Goal: Task Accomplishment & Management: Manage account settings

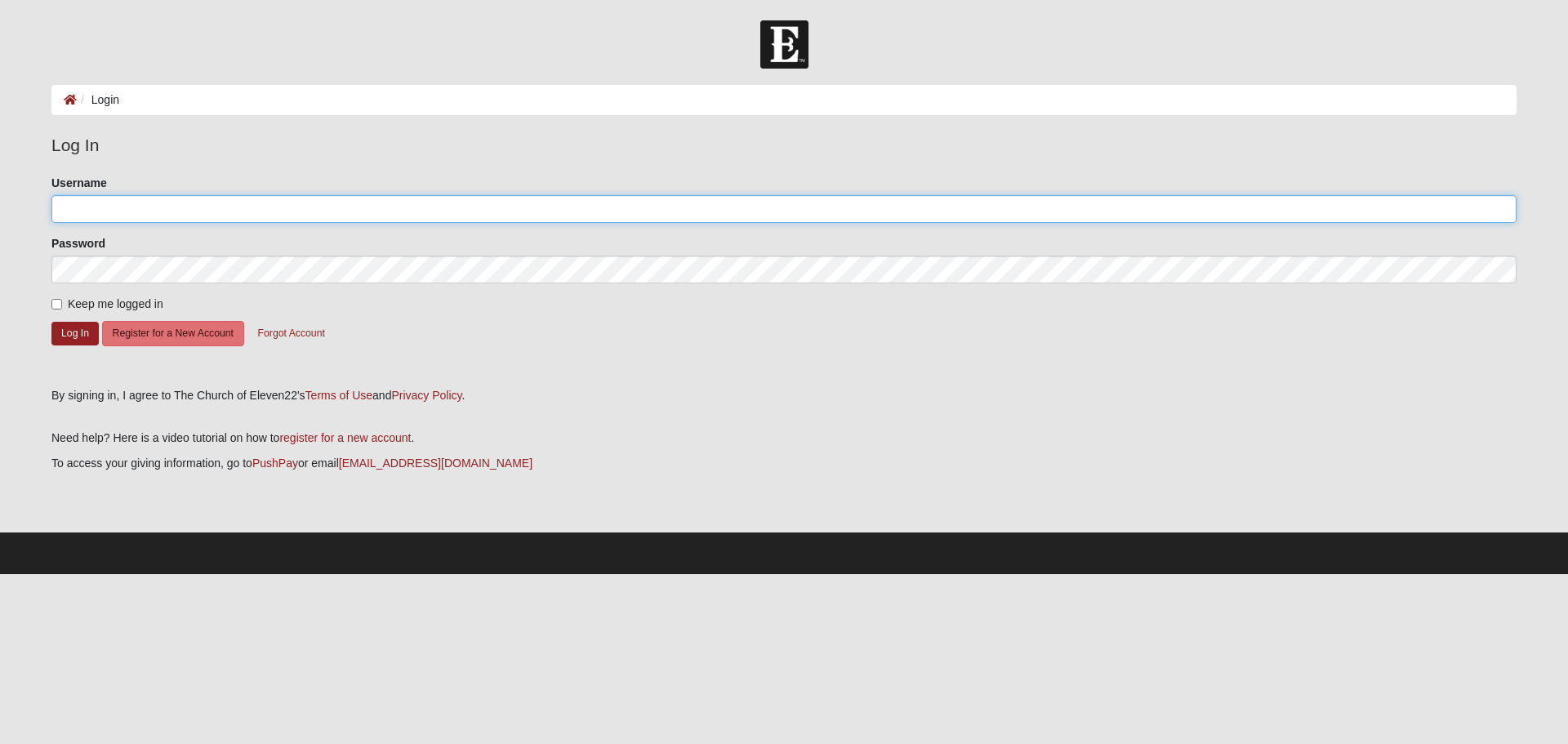
click at [89, 204] on input "Username" at bounding box center [784, 209] width 1465 height 28
type input "[PERSON_NAME][EMAIL_ADDRESS][PERSON_NAME][DOMAIN_NAME]"
click at [76, 333] on button "Log In" at bounding box center [75, 333] width 47 height 24
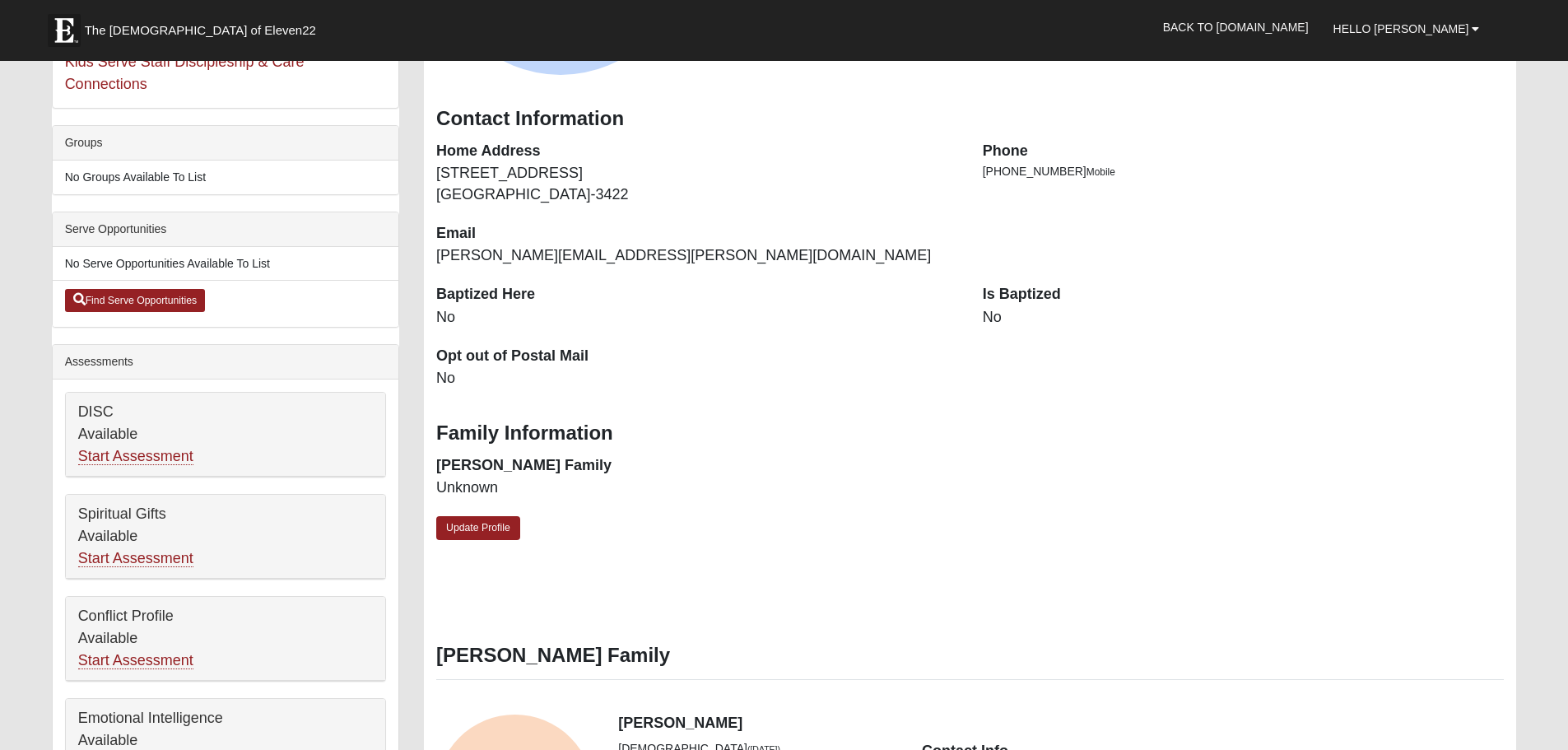
scroll to position [329, 0]
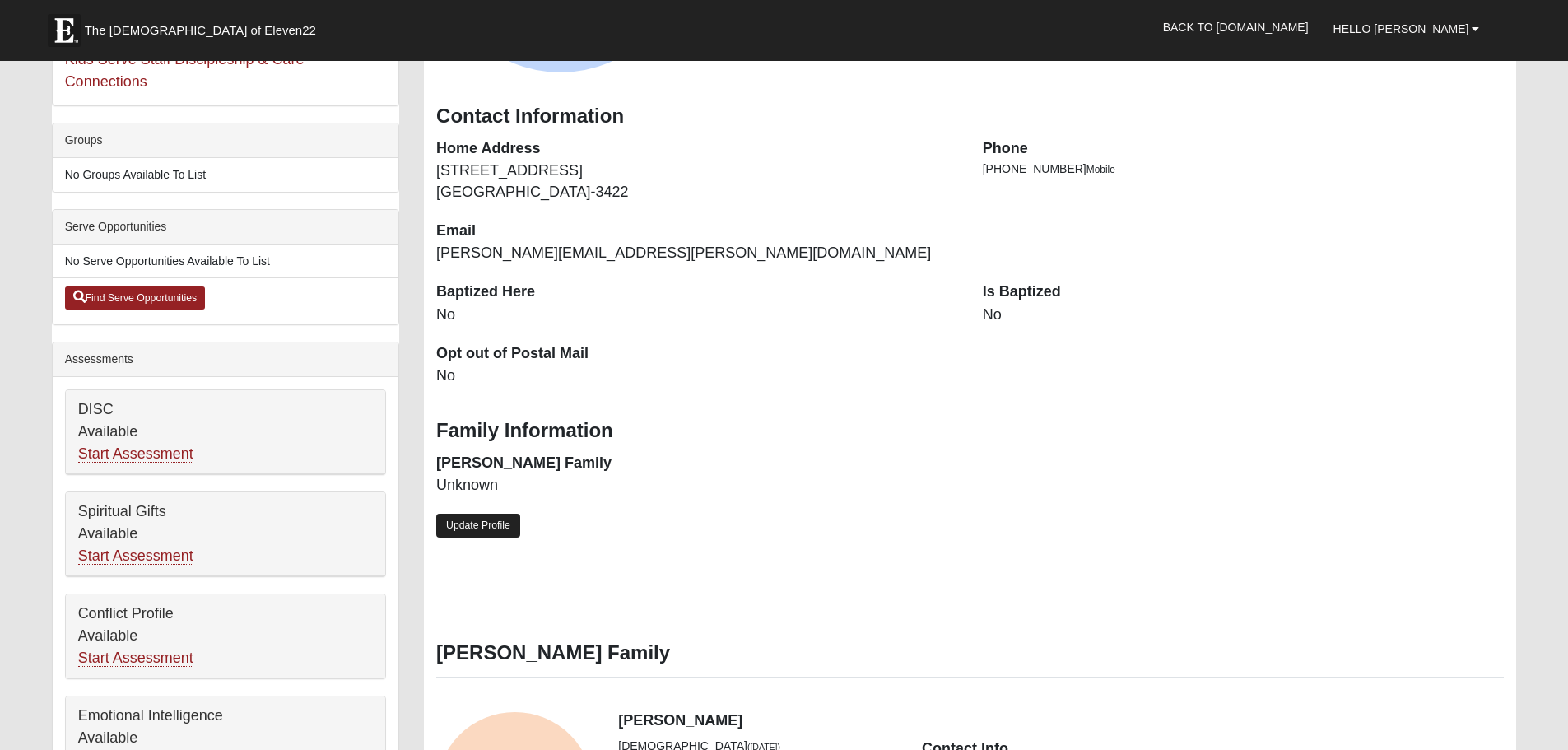
click at [497, 523] on link "Update Profile" at bounding box center [478, 525] width 84 height 24
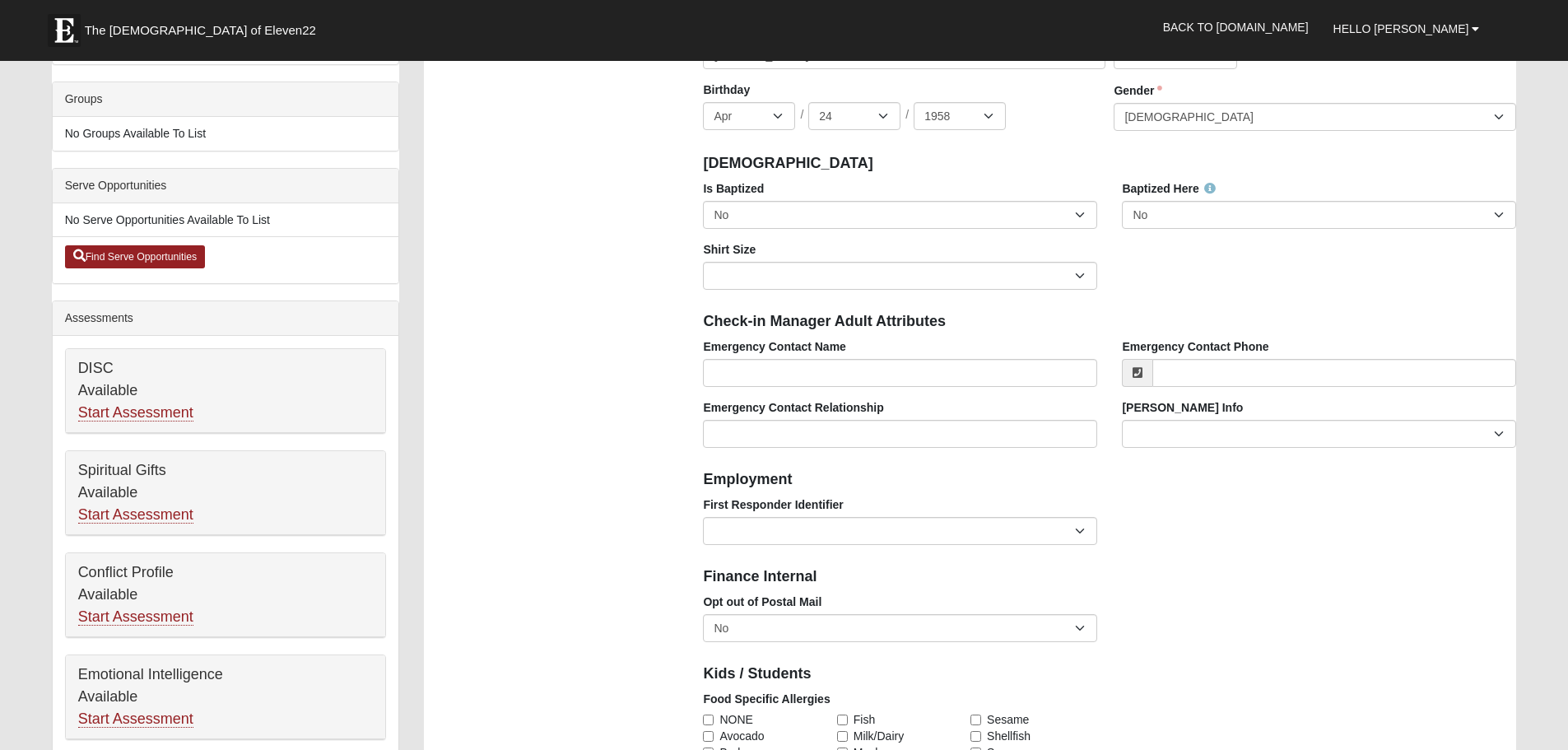
scroll to position [412, 0]
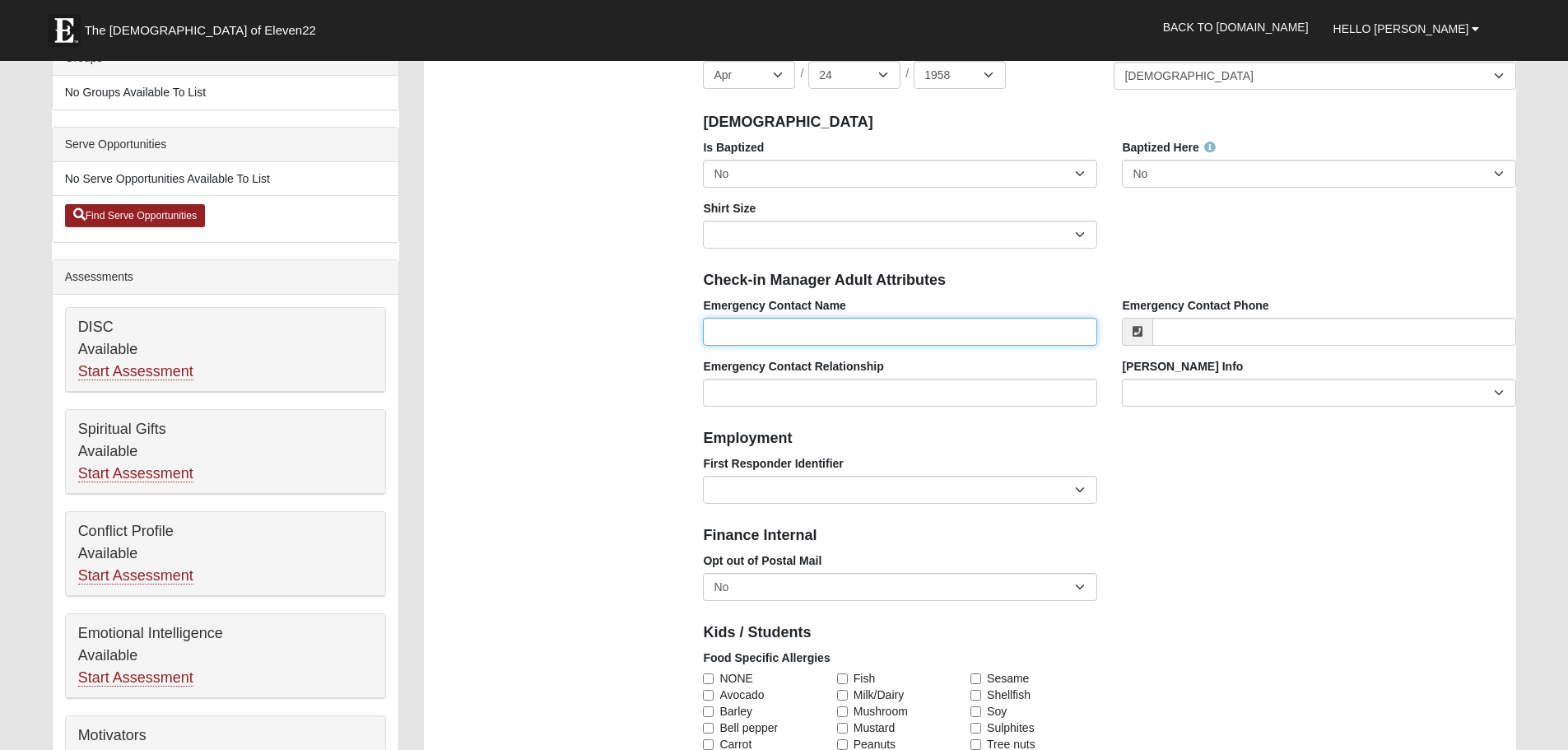
click at [733, 336] on input "Emergency Contact Name" at bounding box center [900, 332] width 394 height 28
type input "[PERSON_NAME]"
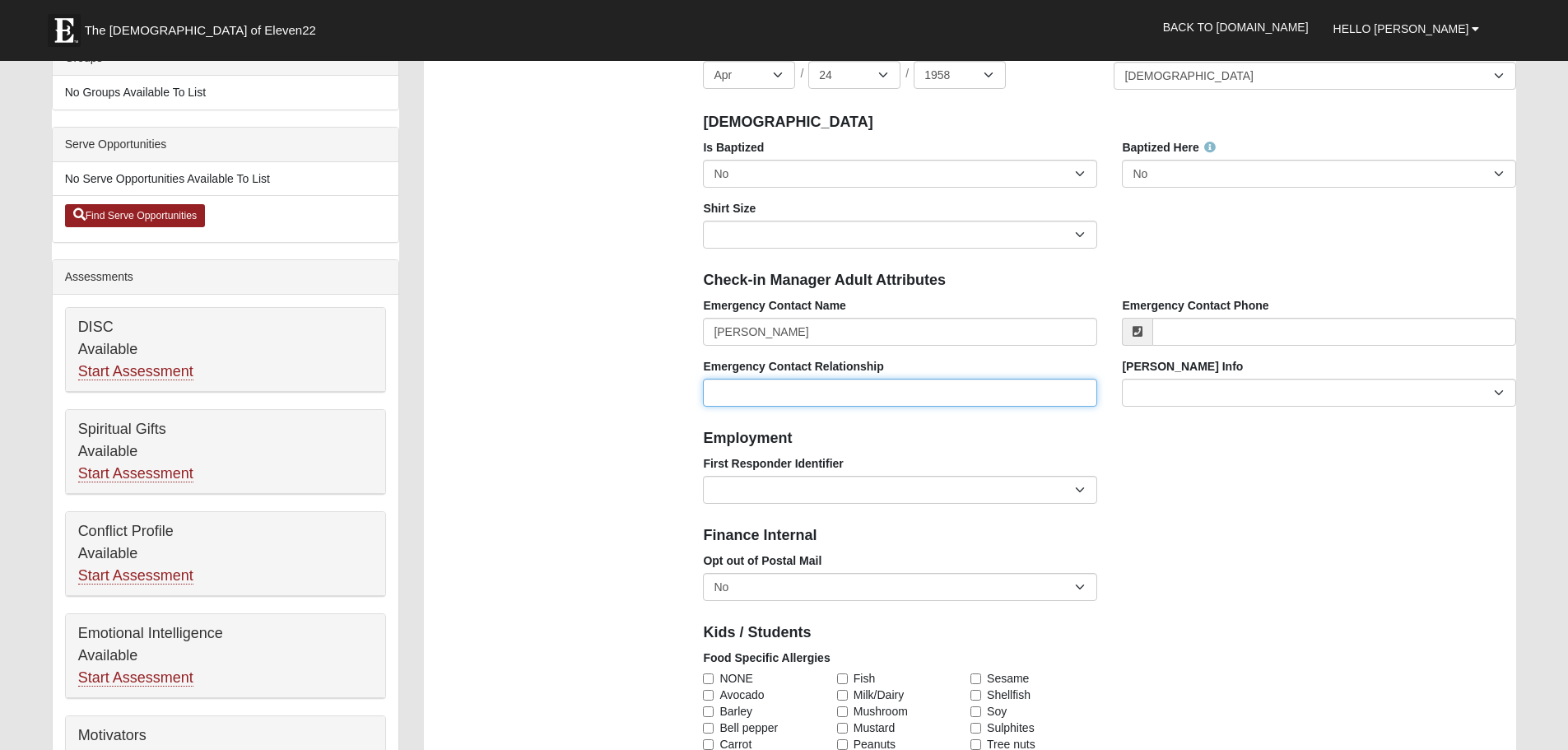
click at [729, 397] on input "Emergency Contact Relationship" at bounding box center [900, 393] width 394 height 28
type input "Husband"
click at [1076, 482] on select "EMT | Paramedic | Medical Firefighter | Fire Department Police Officer | Sherif…" at bounding box center [900, 490] width 394 height 28
click at [1216, 488] on div "First Responder Identifier EMT | Paramedic | Medical Firefighter | Fire Departm…" at bounding box center [1109, 485] width 838 height 61
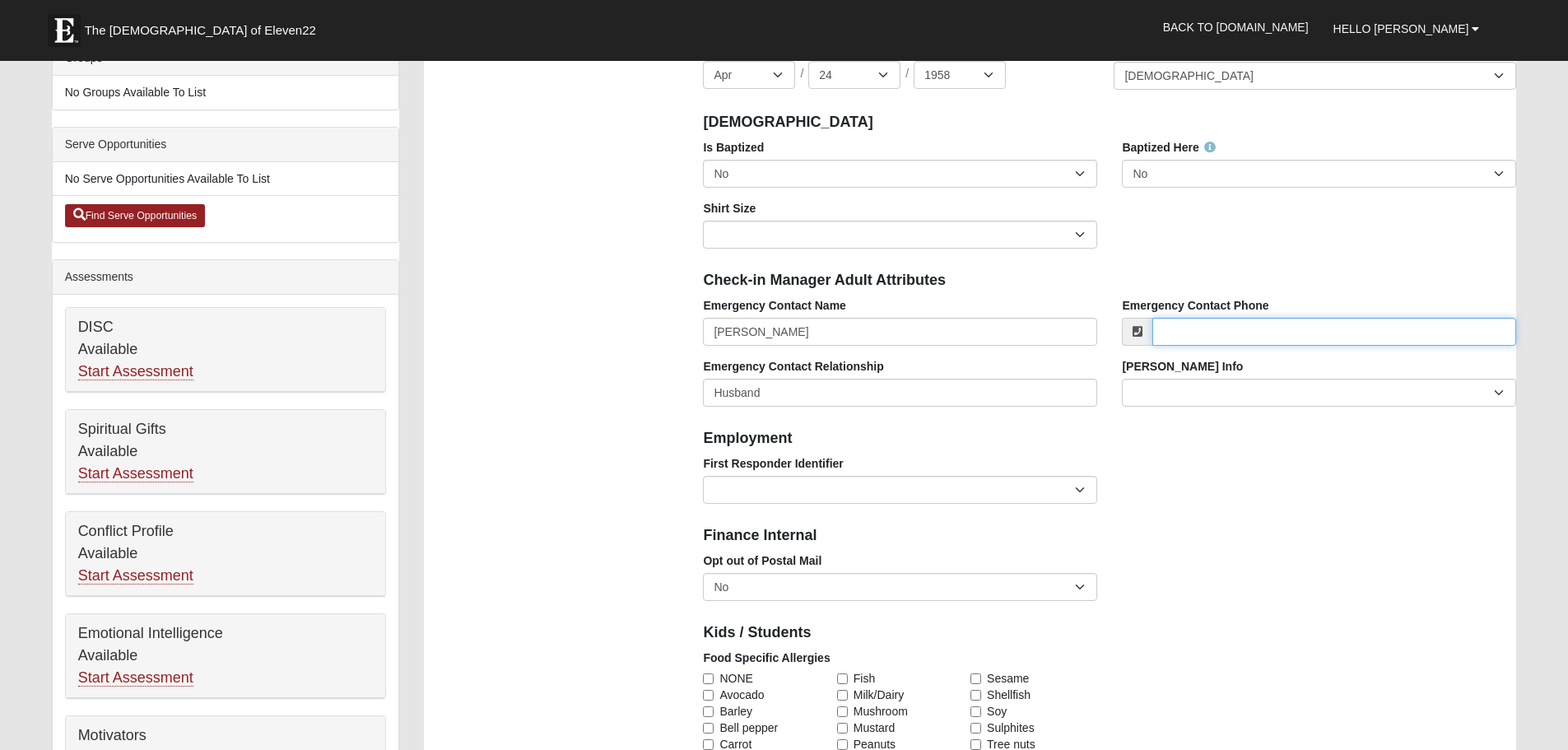
click at [1198, 338] on input "Emergency Contact Phone" at bounding box center [1334, 332] width 363 height 28
click at [1185, 328] on input "9047382316" at bounding box center [1334, 332] width 363 height 28
click at [1204, 330] on input "904-7382316" at bounding box center [1334, 332] width 363 height 28
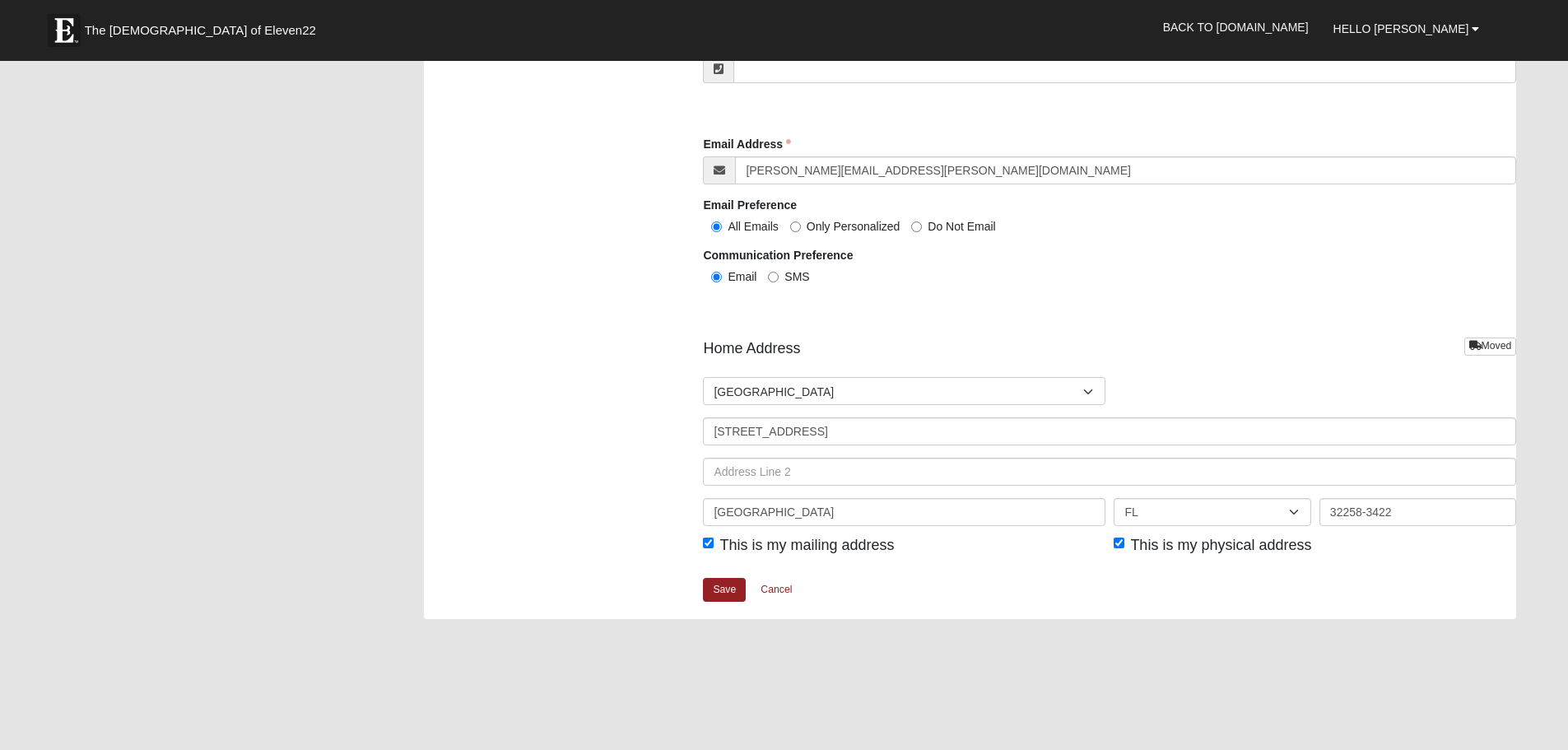
scroll to position [1728, 0]
type input "[PHONE_NUMBER]"
click at [731, 591] on link "Save" at bounding box center [724, 588] width 43 height 24
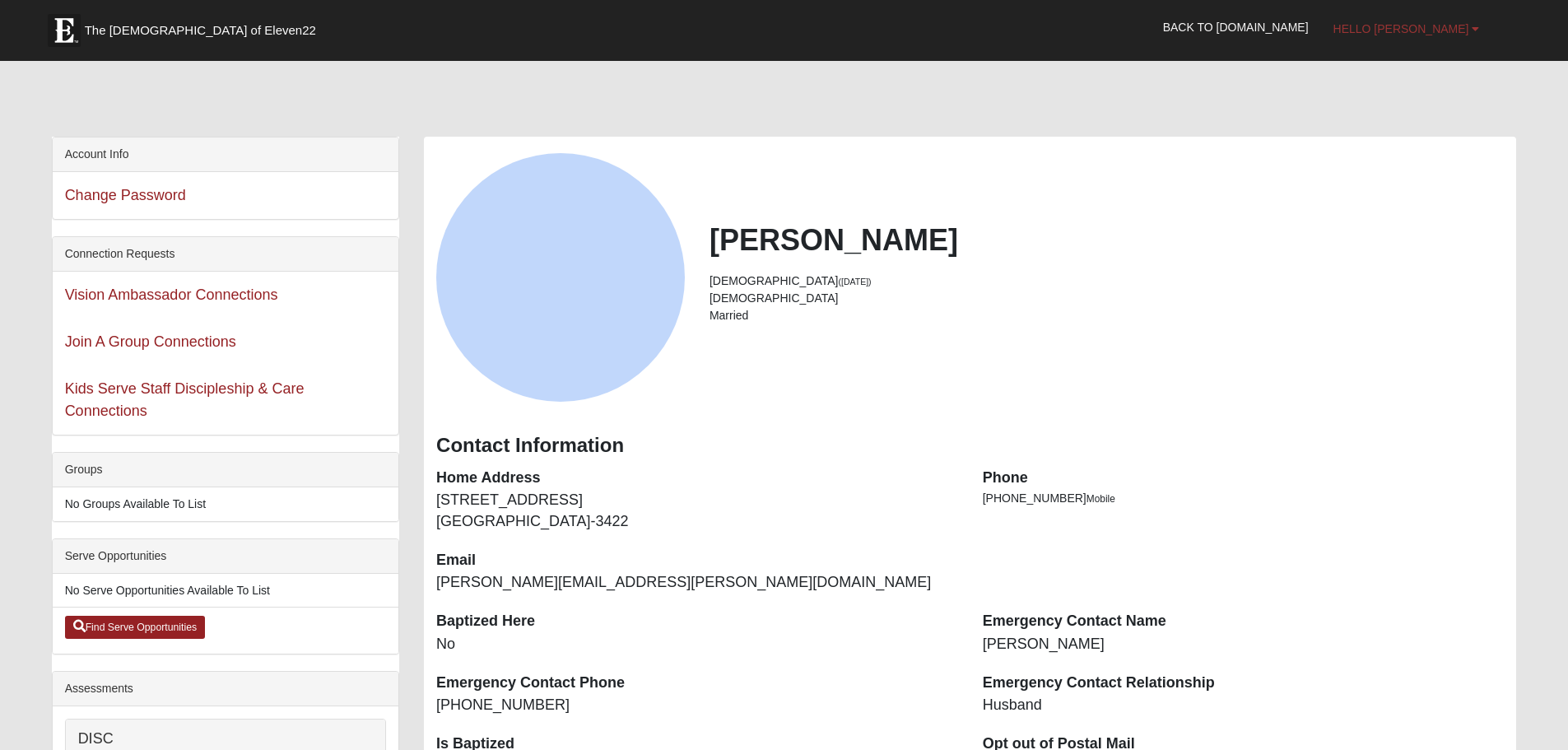
click at [1449, 25] on span "Hello [PERSON_NAME]" at bounding box center [1401, 28] width 136 height 13
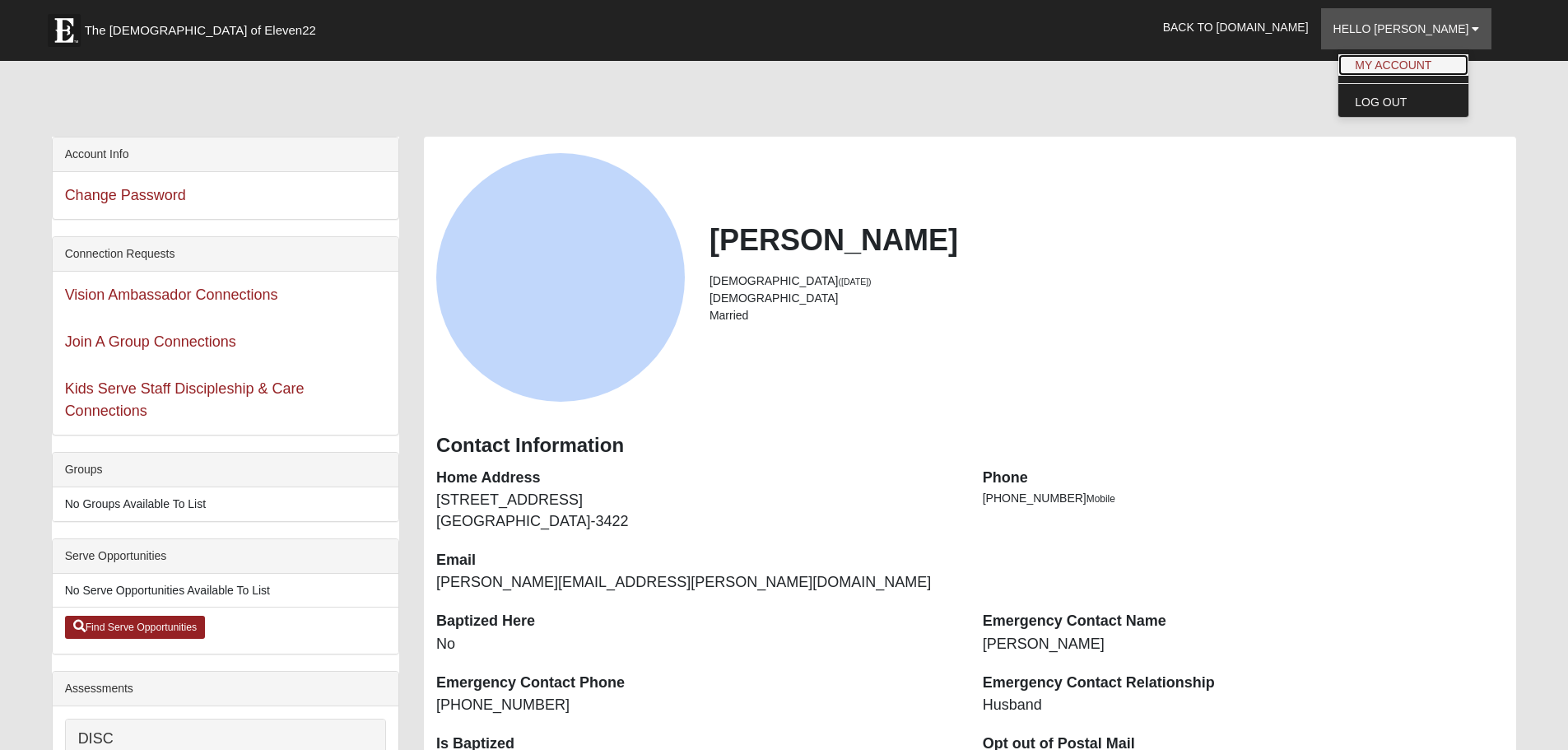
click at [1441, 72] on link "My Account" at bounding box center [1403, 65] width 130 height 21
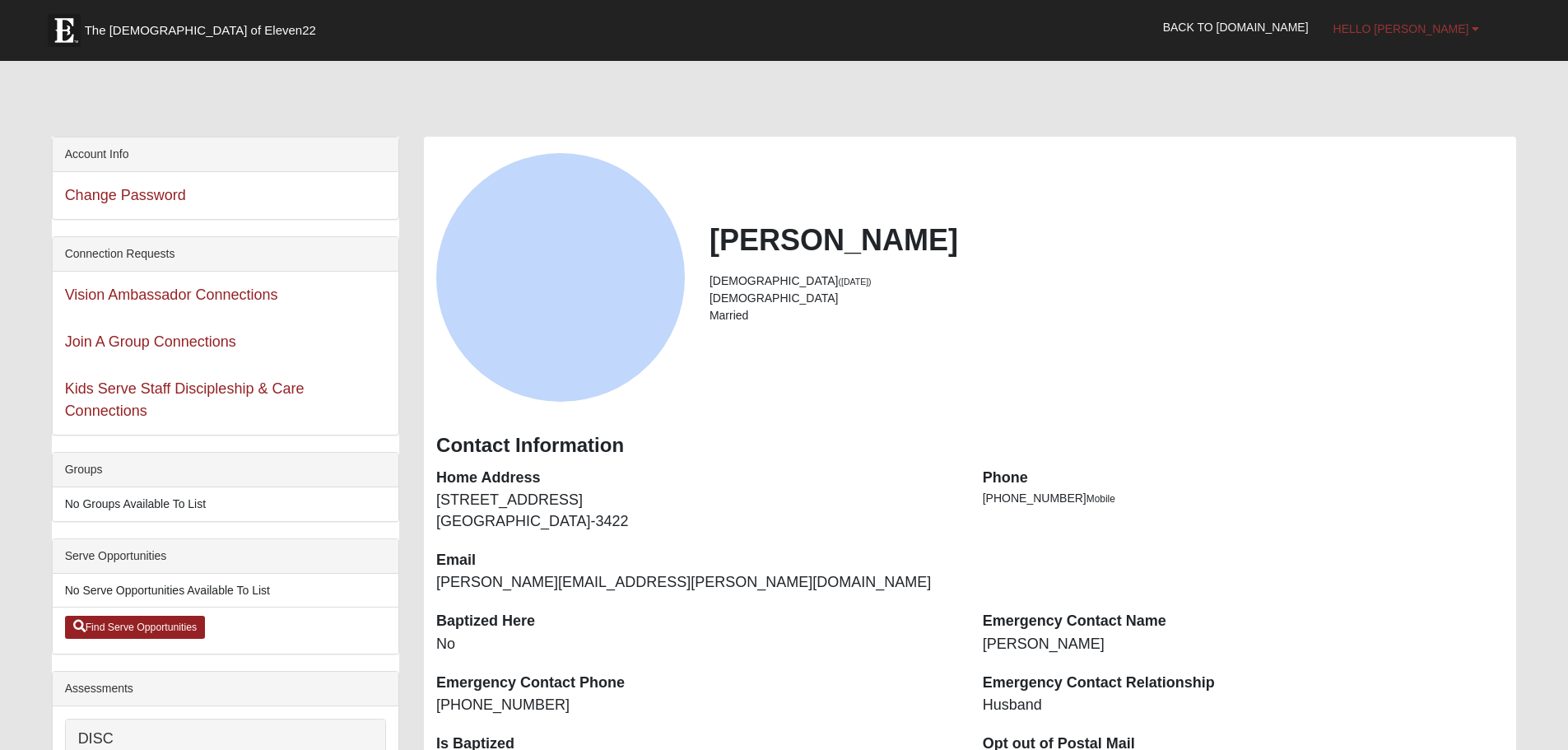
click at [1475, 36] on link "Hello [PERSON_NAME]" at bounding box center [1406, 28] width 171 height 41
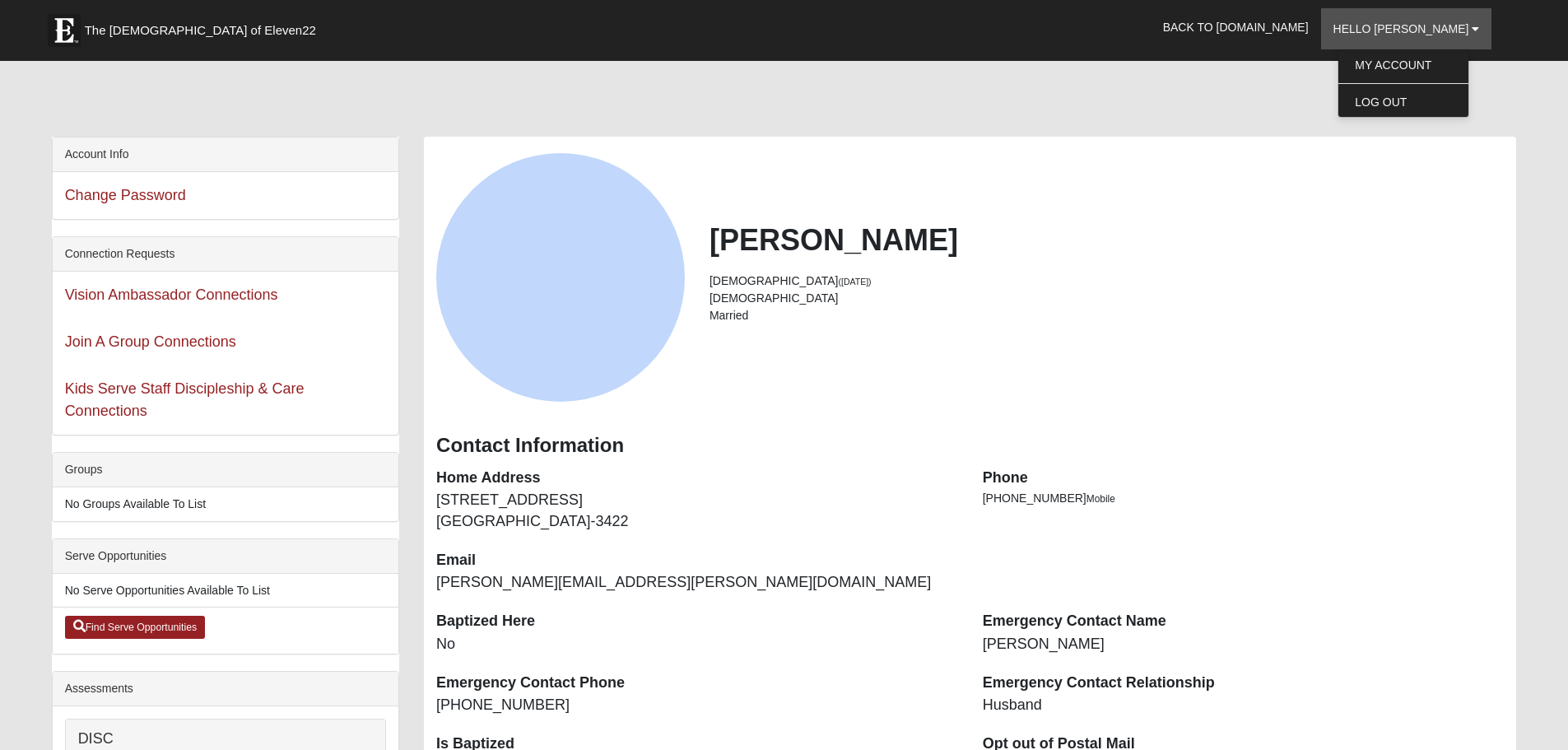
click at [1305, 78] on div at bounding box center [784, 102] width 1465 height 69
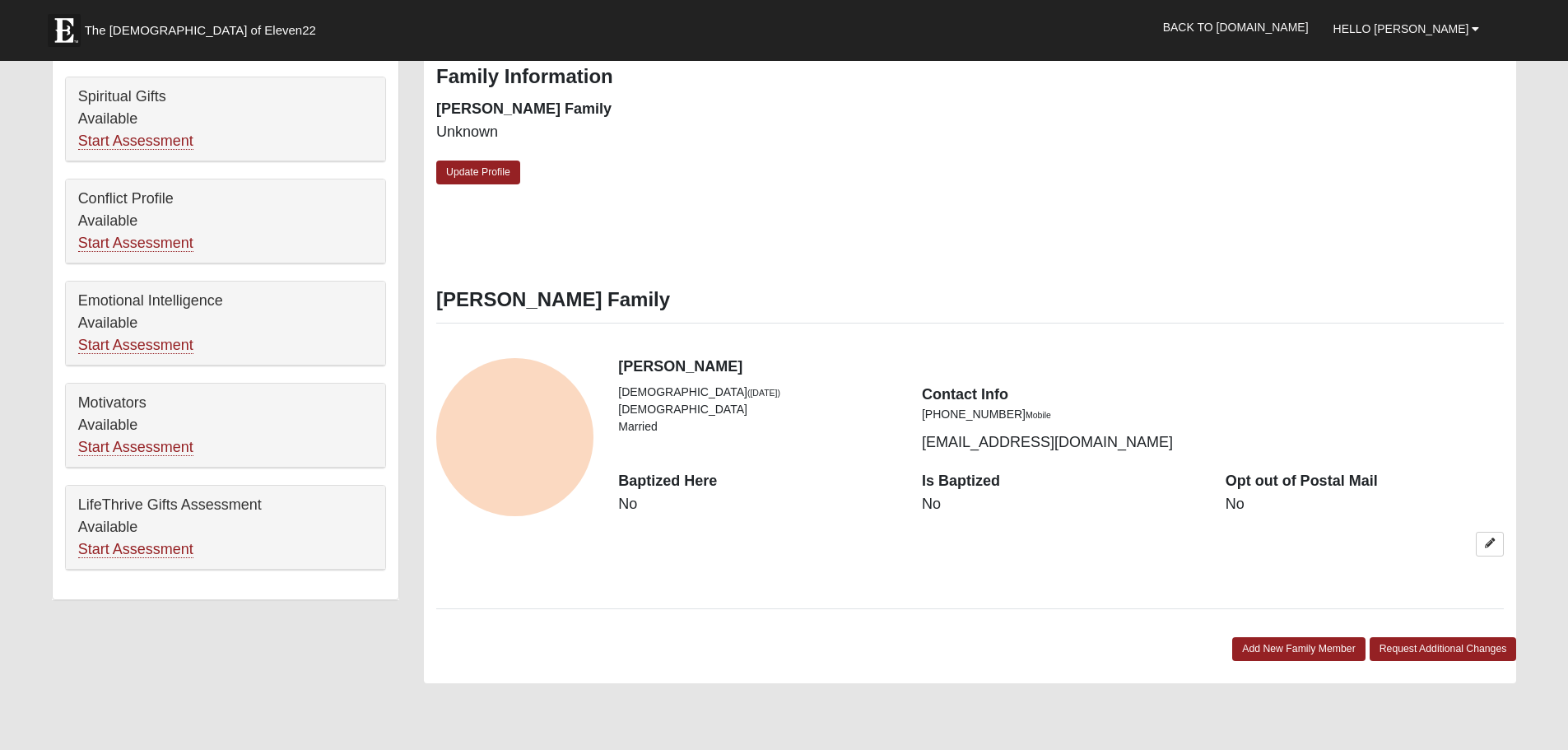
scroll to position [988, 0]
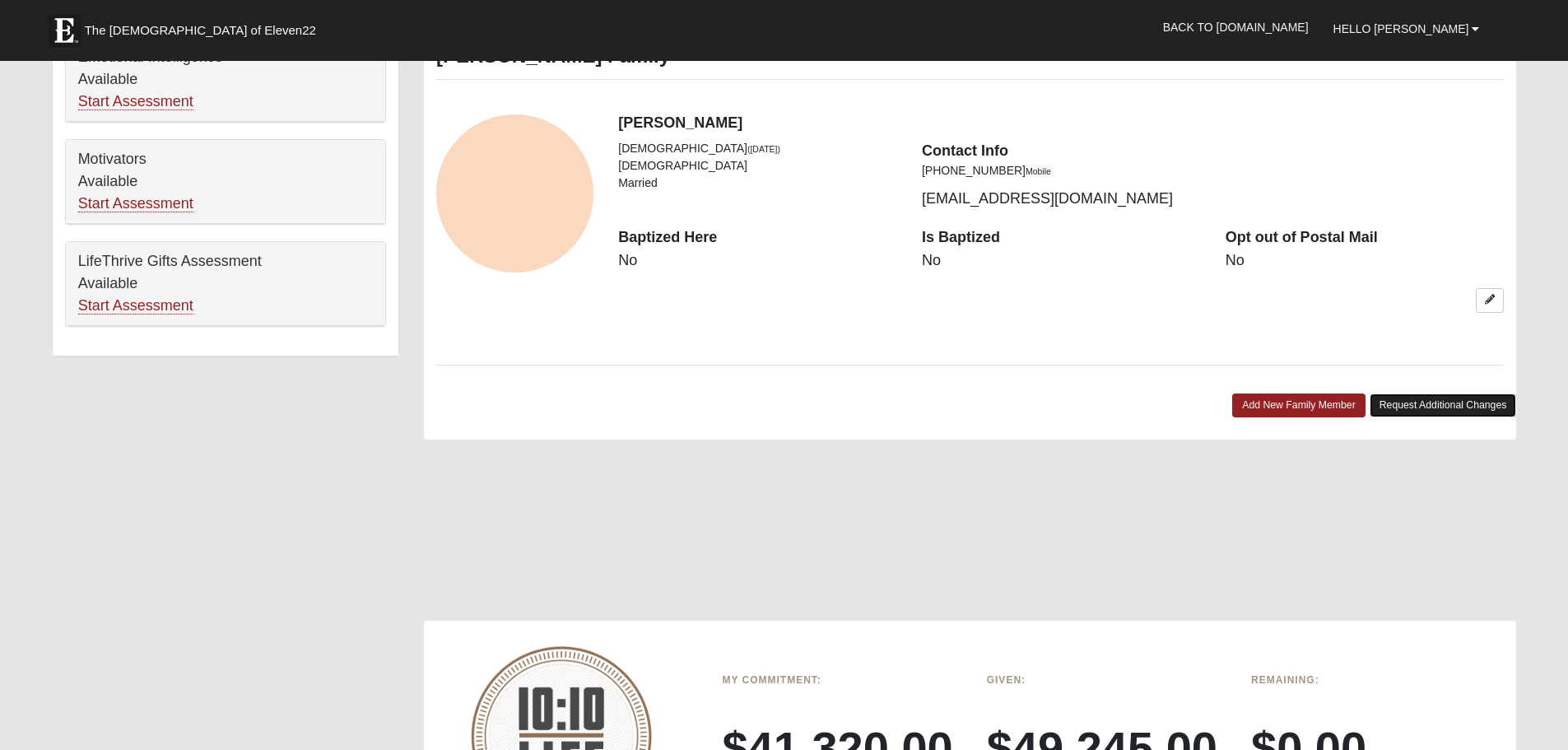
click at [1402, 401] on link "Request Additional Changes" at bounding box center [1443, 405] width 147 height 24
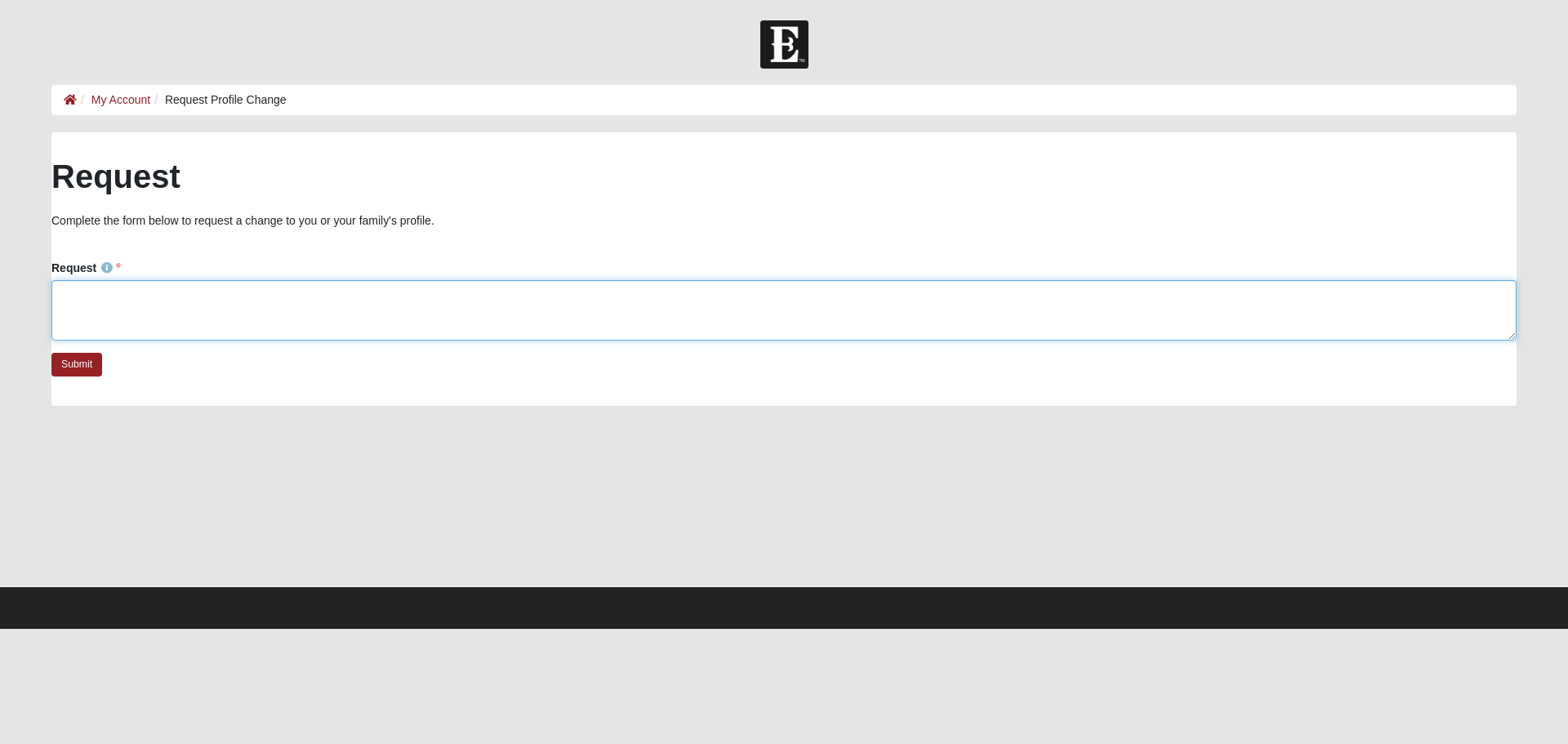
click at [95, 286] on textarea "Request" at bounding box center [784, 310] width 1465 height 60
type textarea "I would like to increase my monthly giving?"
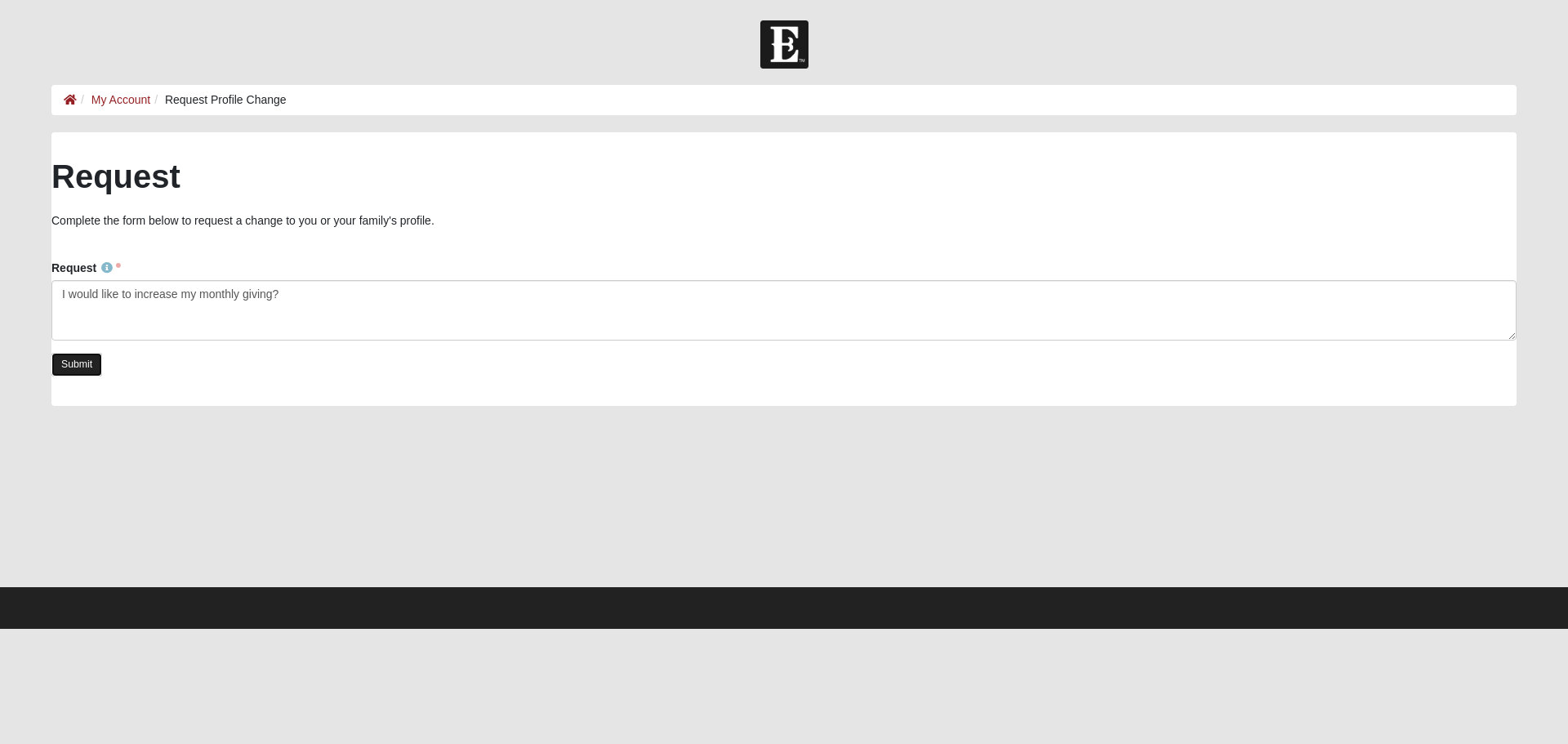
click at [90, 362] on link "Submit" at bounding box center [77, 364] width 51 height 24
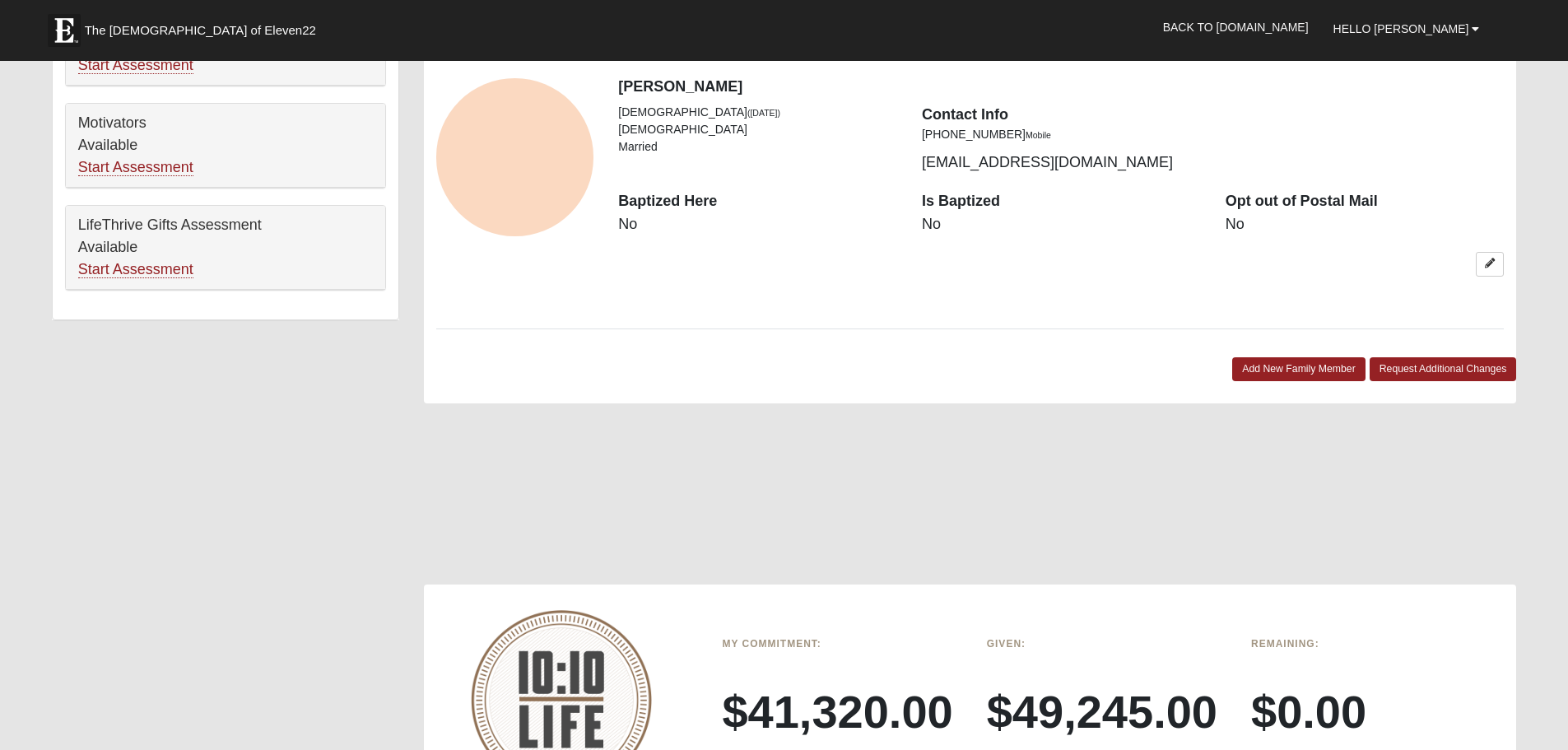
scroll to position [1317, 0]
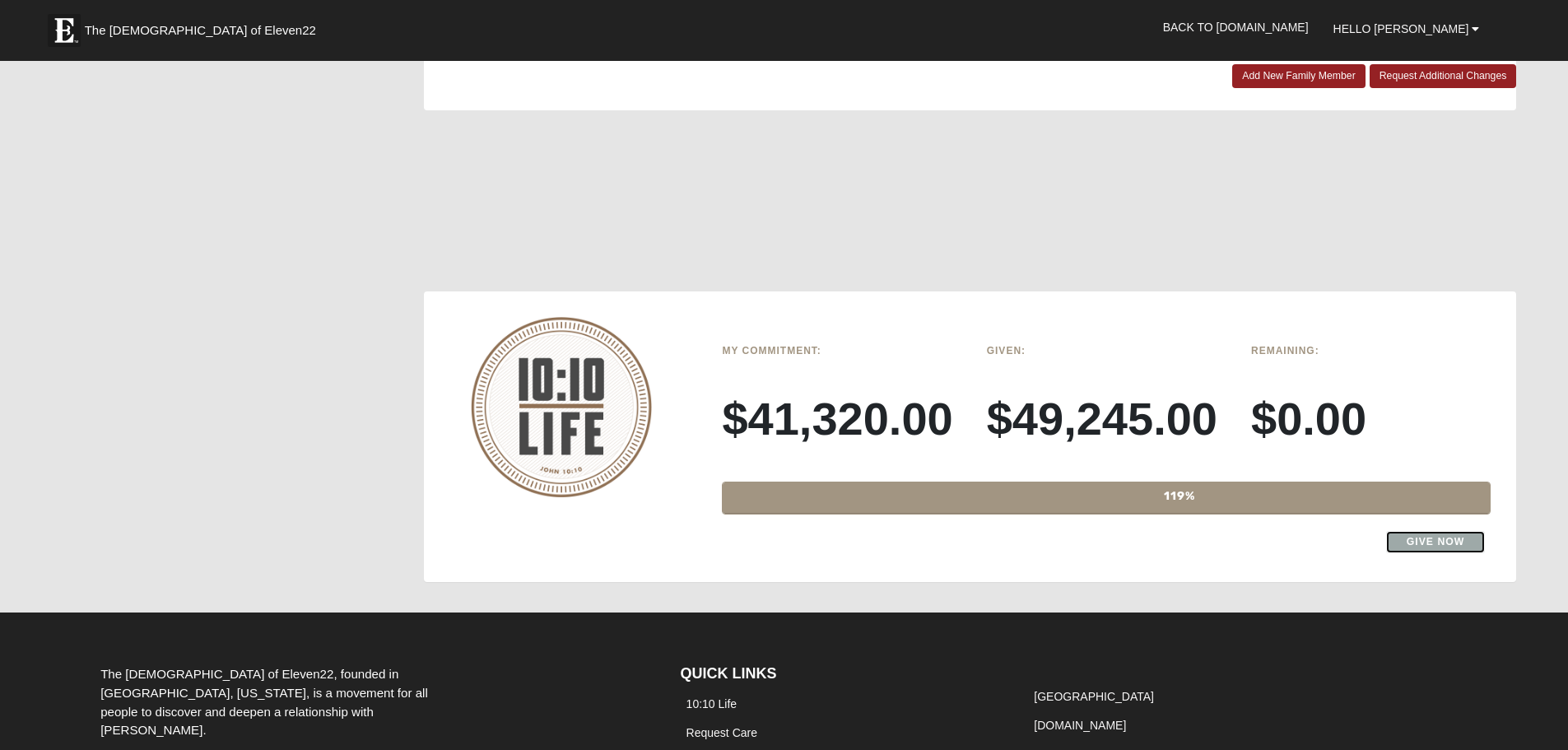
click at [1427, 539] on link "Give Now" at bounding box center [1435, 542] width 99 height 22
